Goal: Task Accomplishment & Management: Understand process/instructions

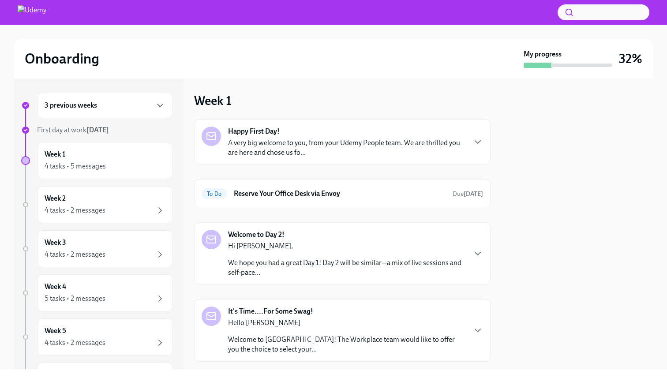
click at [291, 344] on p "Welcome to [GEOGRAPHIC_DATA]! The Workplace team would like to offer you the ch…" at bounding box center [346, 344] width 237 height 19
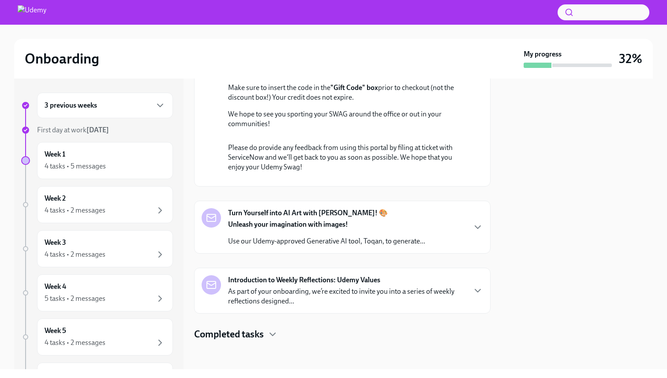
scroll to position [549, 0]
click at [312, 340] on div "Completed tasks" at bounding box center [342, 334] width 296 height 13
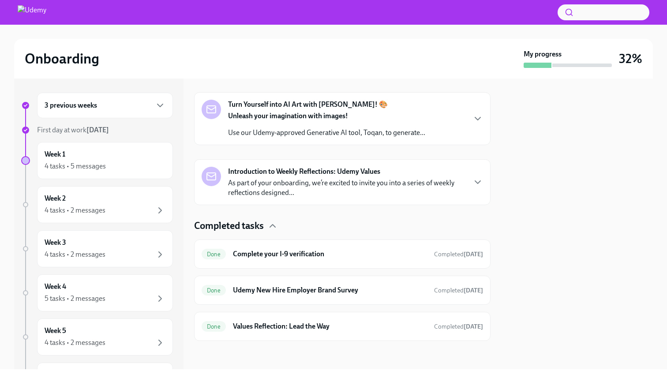
scroll to position [658, 0]
click at [136, 171] on div "4 tasks • 5 messages" at bounding box center [105, 166] width 121 height 11
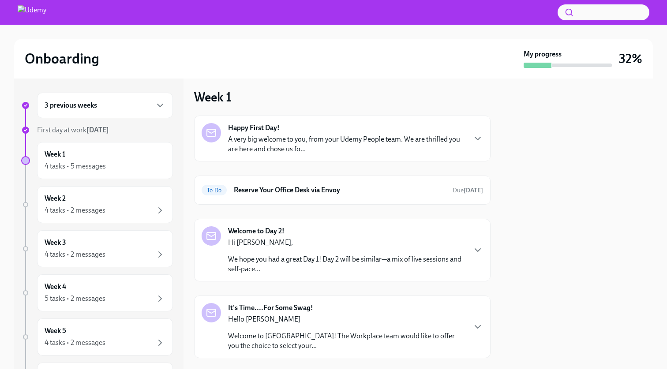
scroll to position [4, 0]
click at [302, 196] on div "To Do Reserve Your Office Desk via Envoy Due [DATE]" at bounding box center [342, 189] width 281 height 14
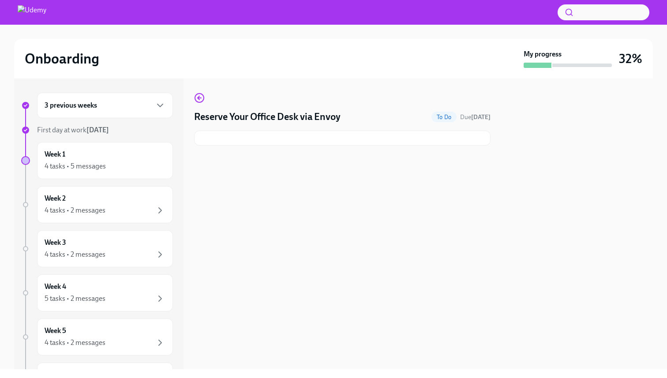
click at [295, 139] on div at bounding box center [342, 138] width 296 height 15
click at [256, 119] on h4 "Reserve Your Office Desk via Envoy" at bounding box center [267, 116] width 146 height 13
click at [476, 116] on strong "[DATE]" at bounding box center [480, 116] width 19 height 7
click at [151, 104] on div "3 previous weeks" at bounding box center [105, 105] width 121 height 11
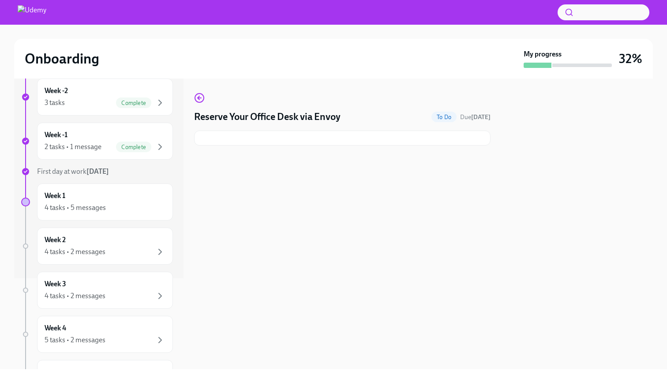
scroll to position [93, 0]
click at [147, 197] on div "Week 1 4 tasks • 5 messages" at bounding box center [105, 200] width 121 height 22
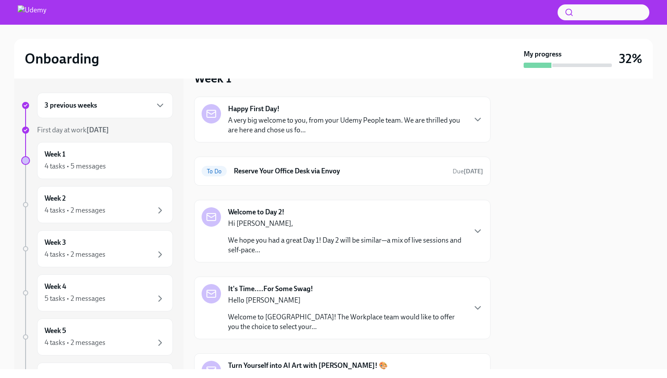
scroll to position [20, 0]
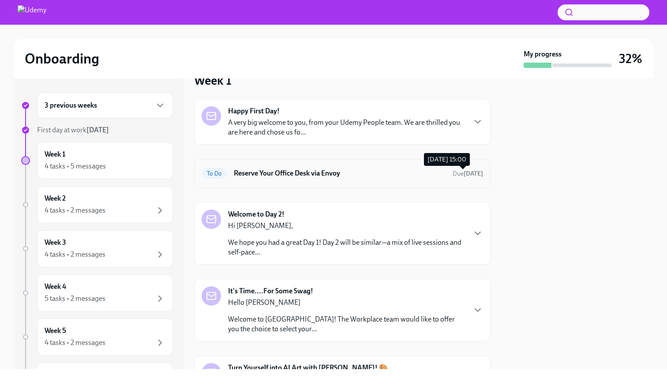
click at [469, 173] on strong "[DATE]" at bounding box center [473, 173] width 19 height 7
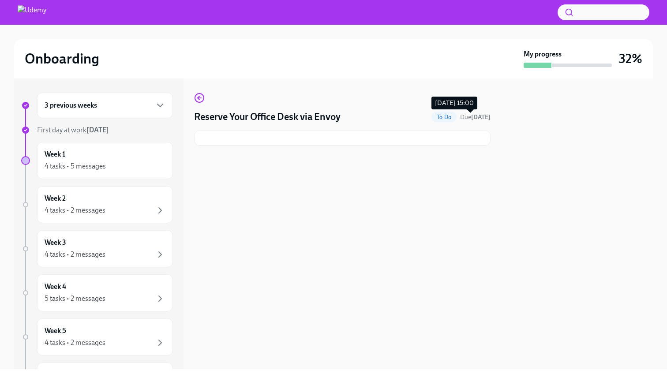
click at [460, 120] on span "Due [DATE]" at bounding box center [475, 116] width 30 height 7
click at [441, 120] on span "To Do" at bounding box center [443, 117] width 25 height 7
click at [146, 206] on div "4 tasks • 2 messages" at bounding box center [105, 210] width 121 height 11
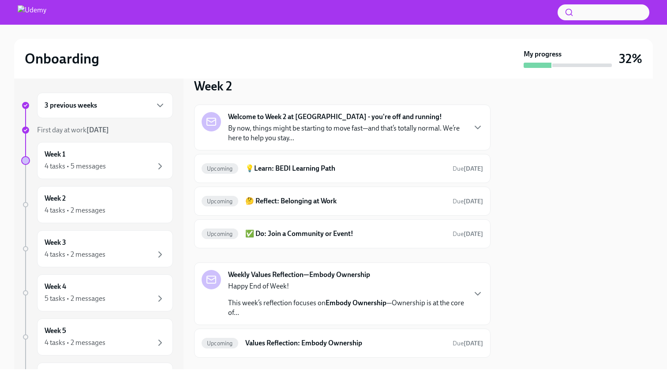
scroll to position [31, 0]
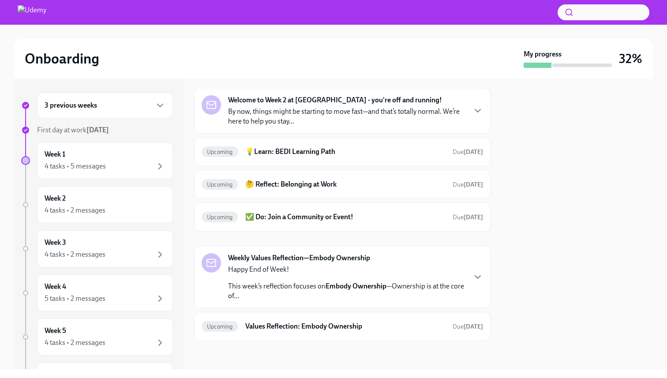
click at [305, 292] on p "This week’s reflection focuses on Embody Ownership —Ownership is at the core of…" at bounding box center [346, 290] width 237 height 19
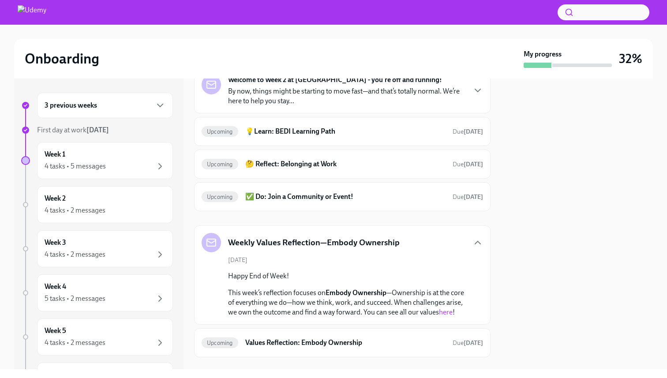
scroll to position [68, 0]
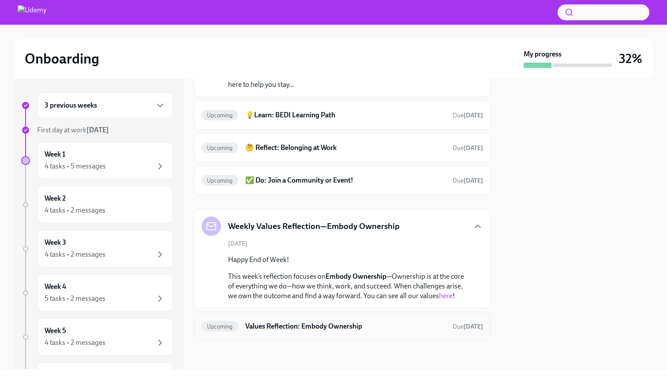
click at [308, 326] on h6 "Values Reflection: Embody Ownership" at bounding box center [345, 327] width 200 height 10
